Goal: Task Accomplishment & Management: Contribute content

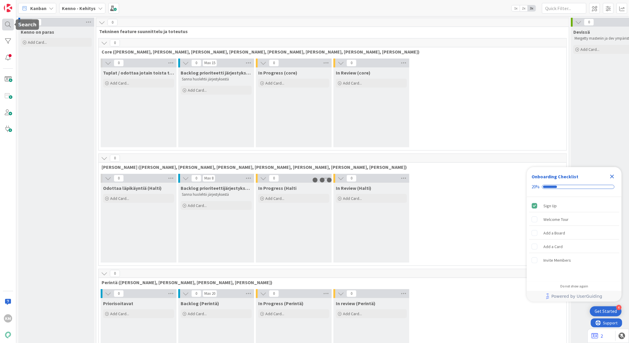
click at [7, 26] on div at bounding box center [8, 25] width 12 height 12
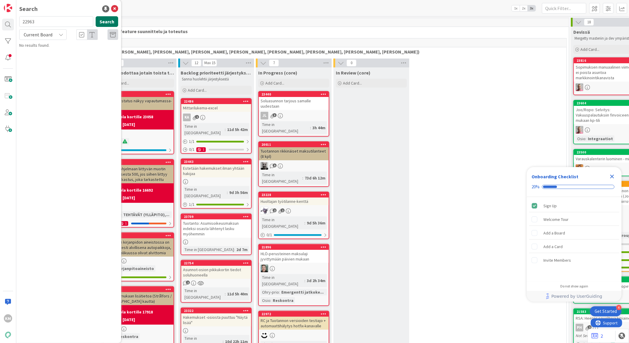
type input "22963"
click at [104, 21] on button "Search" at bounding box center [107, 21] width 22 height 11
click at [61, 35] on icon at bounding box center [61, 34] width 5 height 5
click at [47, 63] on span "All Boards" at bounding box center [53, 59] width 62 height 9
click at [107, 25] on button "Search" at bounding box center [107, 21] width 22 height 11
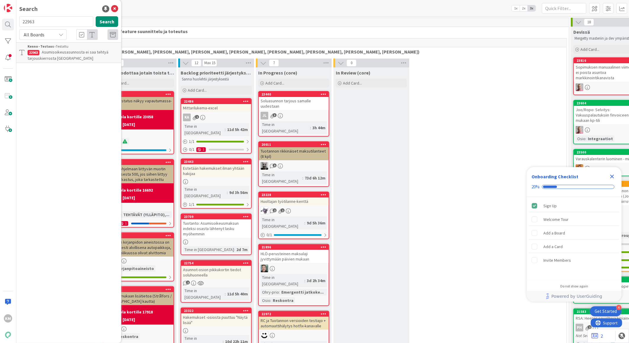
click at [87, 54] on p "Asumisoikeusasunnosta ei saa tehtyä tarjouskierrosta [GEOGRAPHIC_DATA]" at bounding box center [73, 55] width 91 height 12
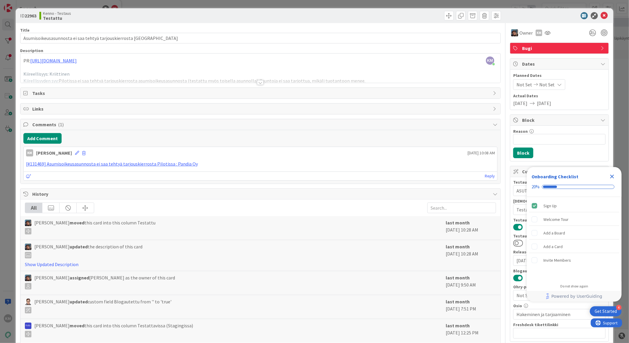
click at [613, 175] on icon "Close Checklist" at bounding box center [612, 177] width 4 height 4
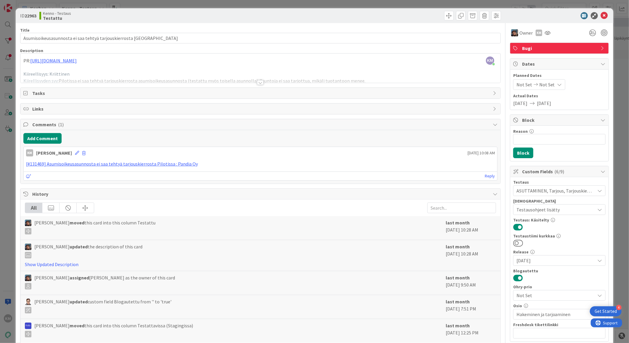
click at [258, 83] on div at bounding box center [260, 82] width 7 height 5
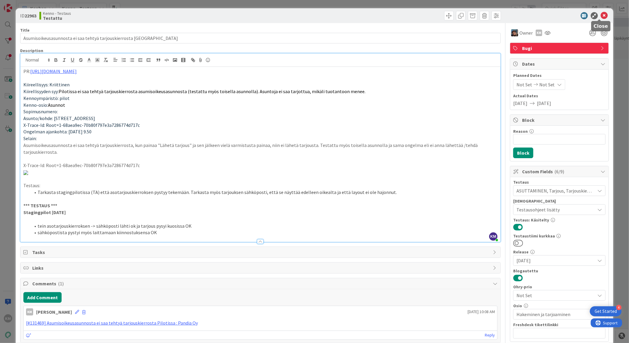
click at [601, 17] on icon at bounding box center [604, 15] width 7 height 7
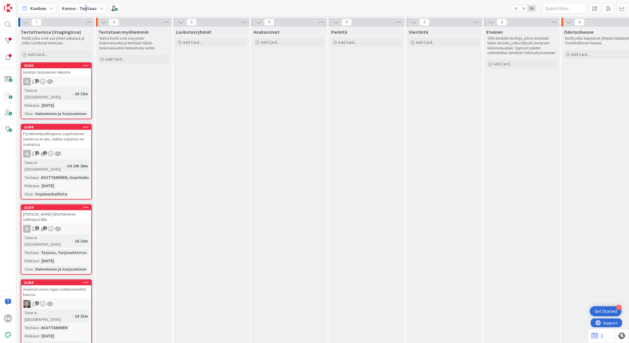
drag, startPoint x: 84, startPoint y: 8, endPoint x: 85, endPoint y: 12, distance: 4.7
click at [85, 10] on b "Kenno - Testaus" at bounding box center [79, 8] width 35 height 6
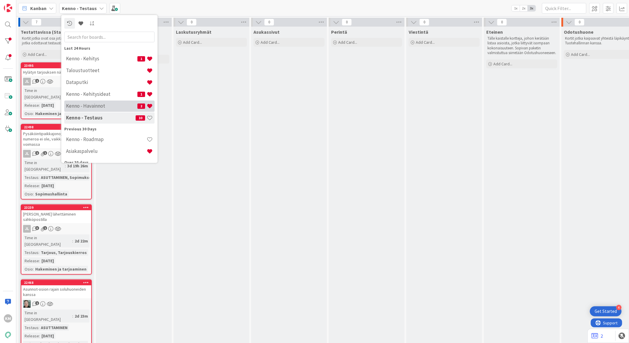
click at [88, 105] on h4 "Kenno - Havainnot" at bounding box center [101, 106] width 71 height 6
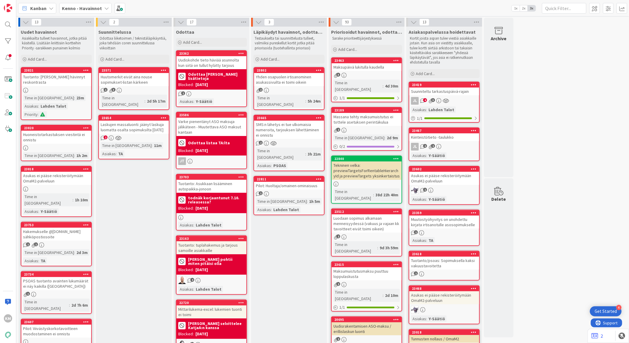
click at [453, 93] on div "Suunniteltu tarkastuspäivä-rajain" at bounding box center [444, 92] width 70 height 8
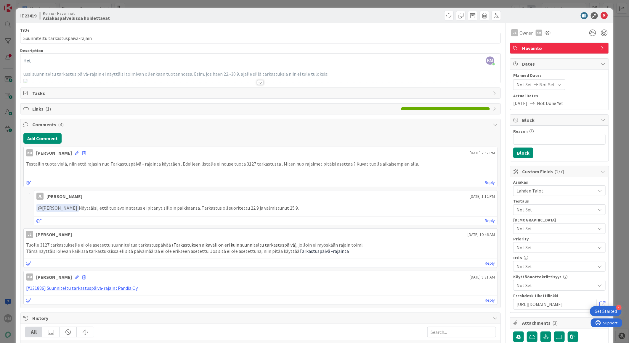
click at [258, 84] on div at bounding box center [260, 82] width 7 height 5
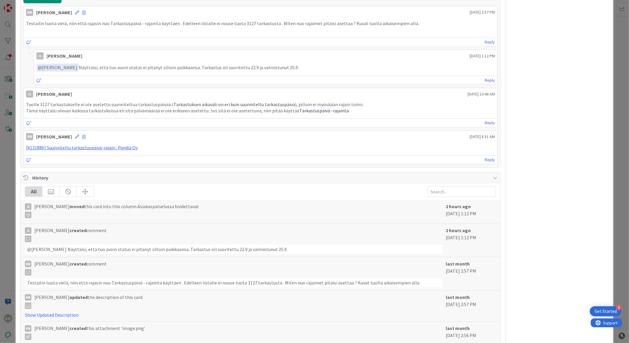
scroll to position [822, 0]
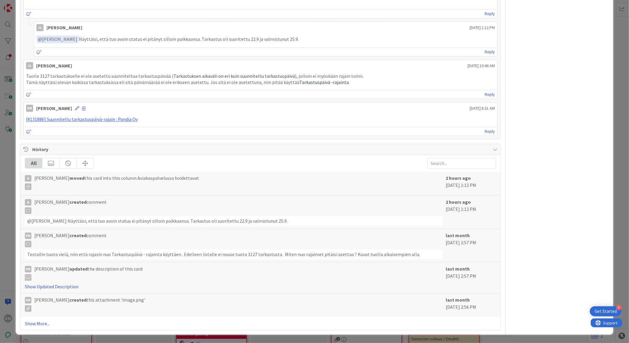
drag, startPoint x: 76, startPoint y: 173, endPoint x: 287, endPoint y: 170, distance: 210.8
click at [287, 43] on p "﻿ @ [PERSON_NAME] ﻿ Näyttäisi, että tuo avoin status ei pitänyt silloin paikkaa…" at bounding box center [265, 39] width 458 height 8
click at [83, 43] on p "﻿ @ [PERSON_NAME] ﻿ Näyttäisi, että tuo avoin status ei pitänyt silloin paikkaa…" at bounding box center [265, 39] width 458 height 8
drag, startPoint x: 74, startPoint y: 173, endPoint x: 282, endPoint y: 175, distance: 207.5
click at [287, 43] on p "﻿ @ [PERSON_NAME] ﻿ Näyttäisi, että tuo avoin status ei pitänyt silloin paikkaa…" at bounding box center [265, 39] width 458 height 8
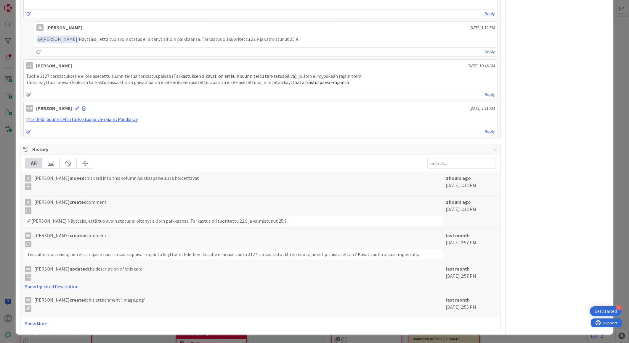
copy p "Näyttäisi, että tuo avoin status ei pitänyt silloin paikkaansa. Tarkastus oli s…"
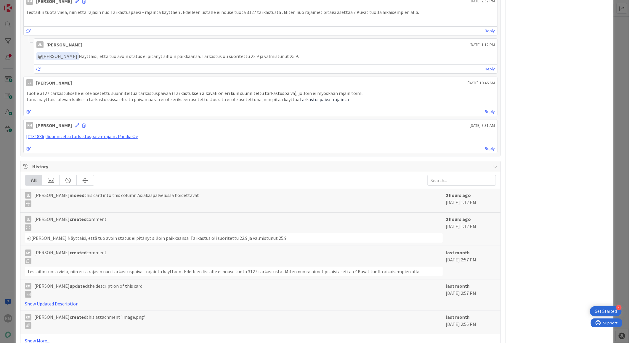
scroll to position [726, 0]
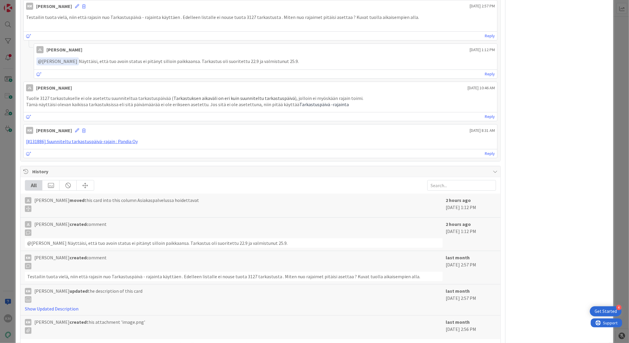
click at [240, 21] on p "Testailin tuota vielä, niin että rajasin nuo Tarkastuspäivä - rajainta käyttäen…" at bounding box center [260, 17] width 469 height 7
drag, startPoint x: 73, startPoint y: 268, endPoint x: 283, endPoint y: 270, distance: 209.9
click at [285, 65] on p "﻿ @ [PERSON_NAME] ﻿ Näyttäisi, että tuo avoin status ei pitänyt silloin paikkaa…" at bounding box center [265, 61] width 458 height 8
copy p "﻿ @ [PERSON_NAME] ﻿ Näyttäisi, että tuo avoin status ei pitänyt silloin paikkaa…"
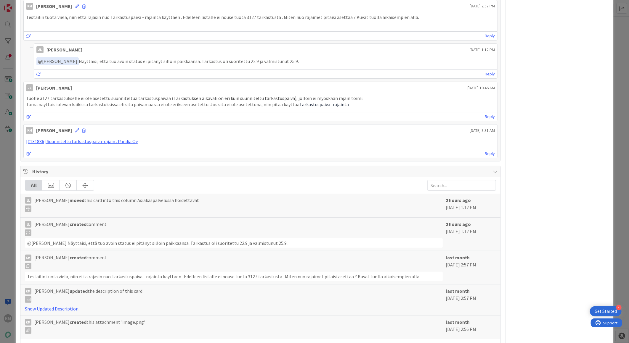
click at [241, 21] on p "Testailin tuota vielä, niin että rajasin nuo Tarkastuspäivä - rajainta käyttäen…" at bounding box center [260, 17] width 469 height 7
copy p "3127"
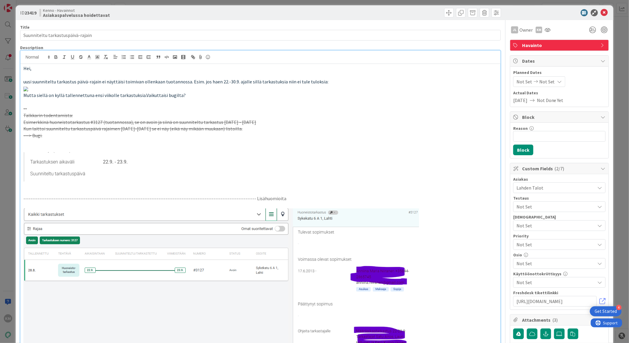
scroll to position [0, 0]
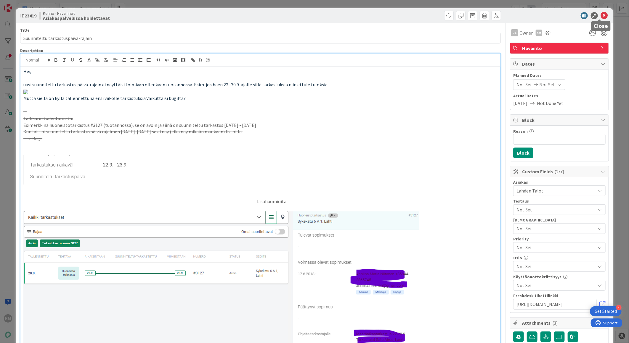
click at [601, 14] on icon at bounding box center [604, 15] width 7 height 7
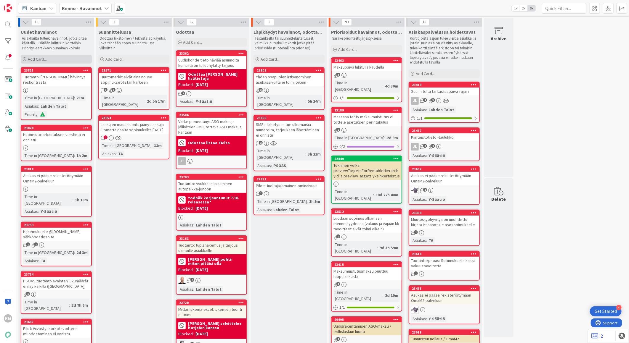
click at [45, 59] on span "Add Card..." at bounding box center [37, 59] width 19 height 5
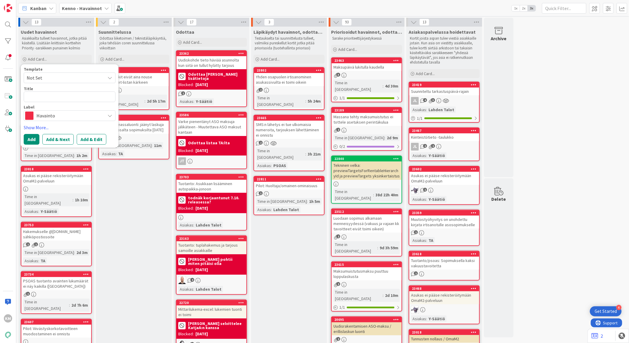
type textarea "x"
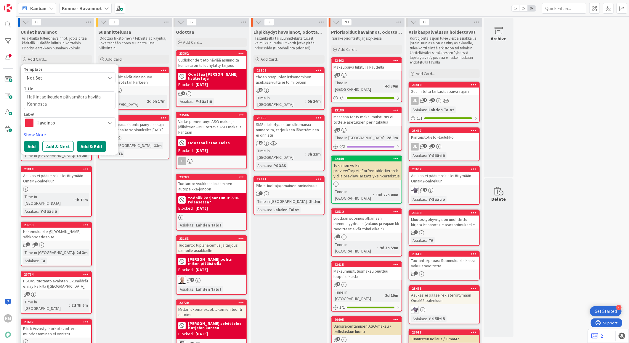
type textarea "Hallintaoikeuden päivämäärä häviää Kennosta"
click at [97, 141] on button "Add & Edit" at bounding box center [92, 146] width 30 height 11
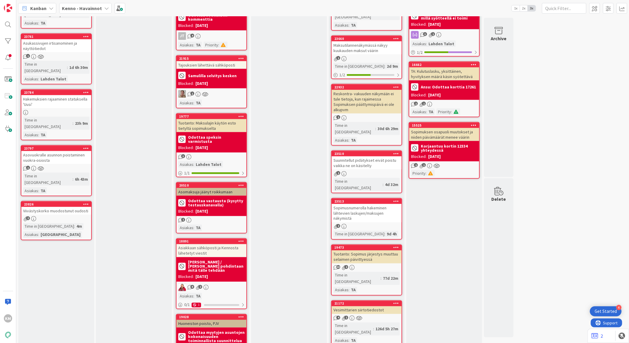
scroll to position [493, 0]
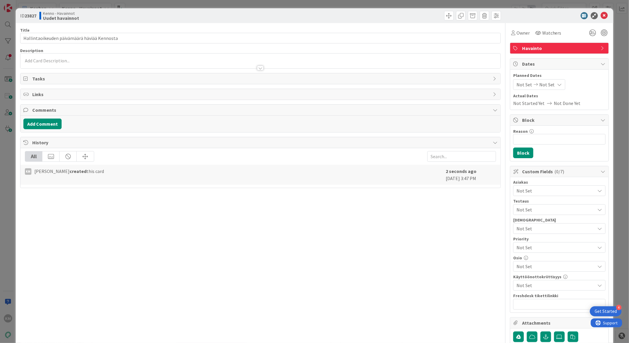
click at [42, 57] on div at bounding box center [260, 61] width 480 height 15
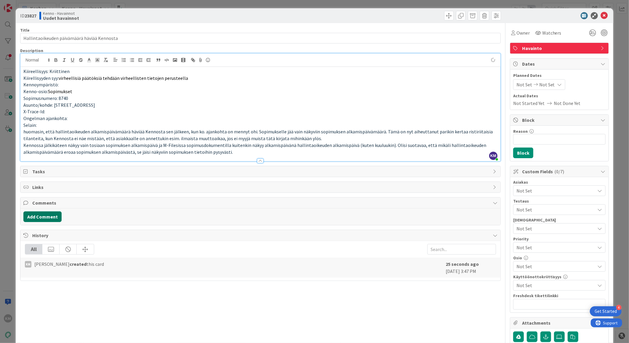
click at [54, 215] on button "Add Comment" at bounding box center [42, 217] width 38 height 11
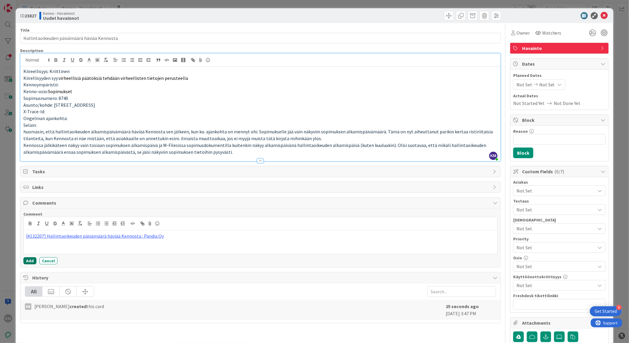
click at [29, 261] on button "Add" at bounding box center [29, 261] width 13 height 7
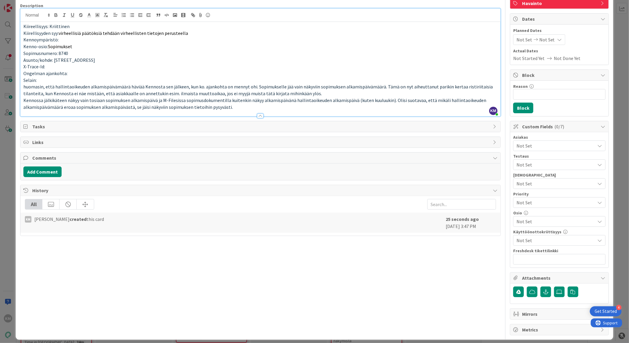
scroll to position [51, 0]
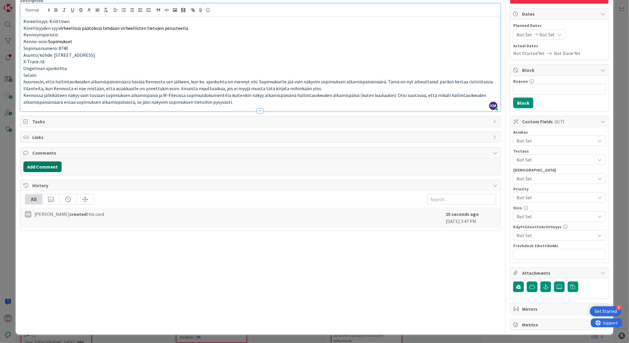
click at [53, 168] on button "Add Comment" at bounding box center [42, 167] width 38 height 11
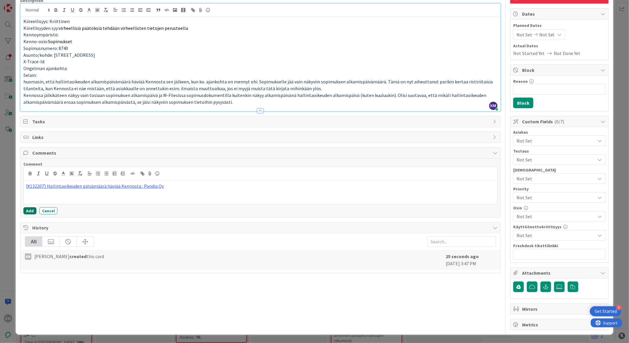
click at [33, 212] on button "Add" at bounding box center [29, 210] width 13 height 7
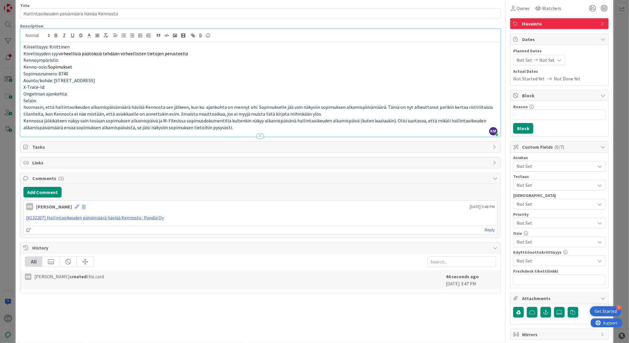
scroll to position [0, 0]
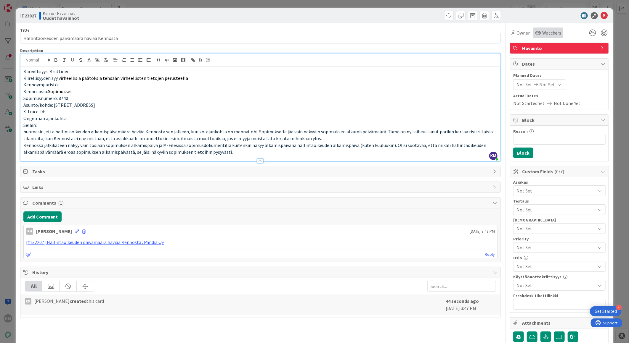
click at [550, 30] on span "Watchers" at bounding box center [551, 32] width 19 height 7
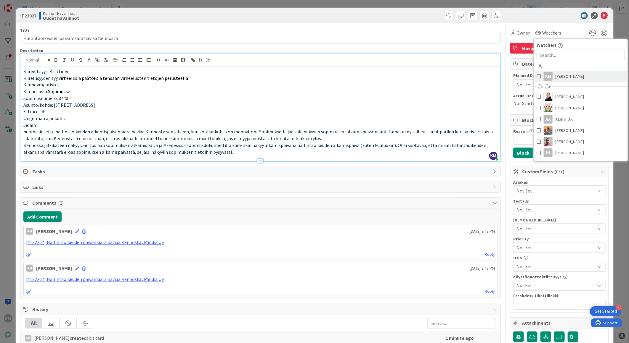
click at [536, 78] on span at bounding box center [538, 76] width 4 height 9
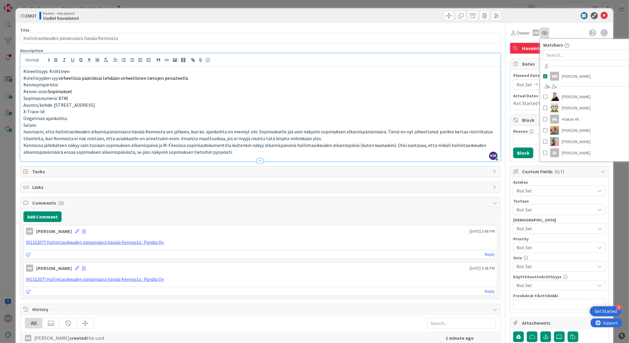
click at [543, 18] on div at bounding box center [556, 15] width 105 height 7
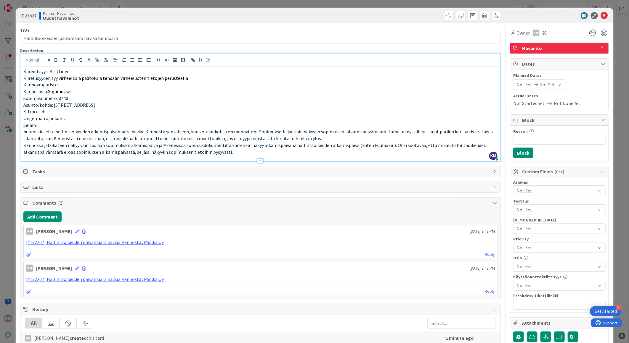
click at [532, 191] on span "Not Set" at bounding box center [555, 190] width 79 height 7
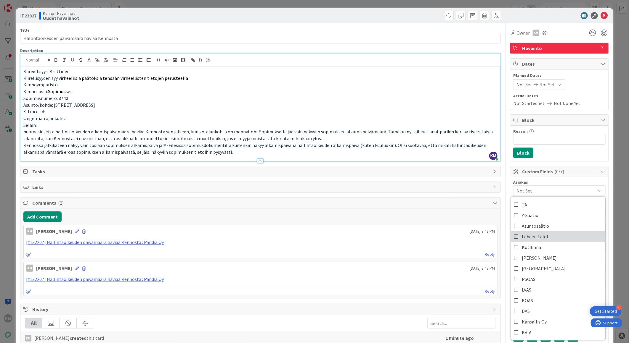
click at [531, 233] on span "Lahden Talot" at bounding box center [535, 236] width 27 height 9
click at [515, 20] on div "ID 23827 Kenno - Havainnot Uudet havainnot" at bounding box center [314, 15] width 597 height 15
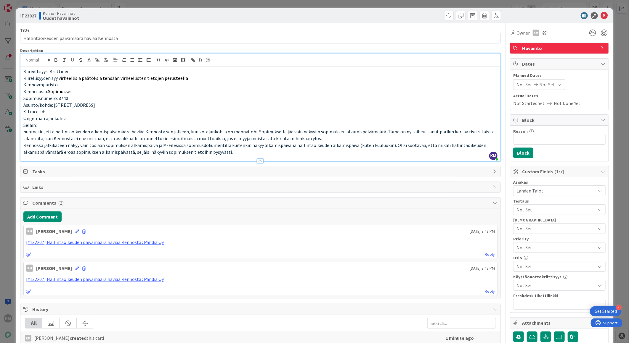
click at [33, 13] on b "23827" at bounding box center [31, 16] width 12 height 6
copy b "23827"
click at [600, 11] on div "ID 23827 Kenno - Havainnot Uudet havainnot" at bounding box center [314, 15] width 597 height 15
click at [601, 15] on icon at bounding box center [604, 15] width 7 height 7
